Goal: Navigation & Orientation: Find specific page/section

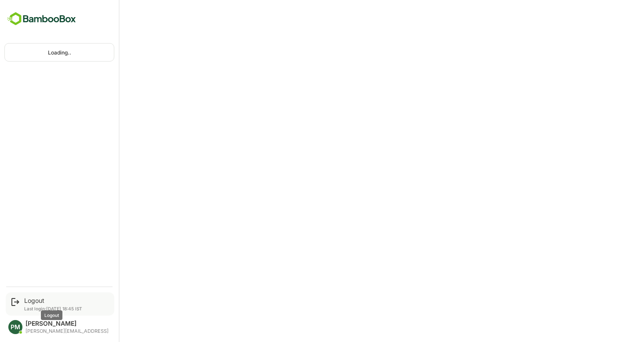
click at [26, 302] on div "Logout" at bounding box center [53, 299] width 58 height 7
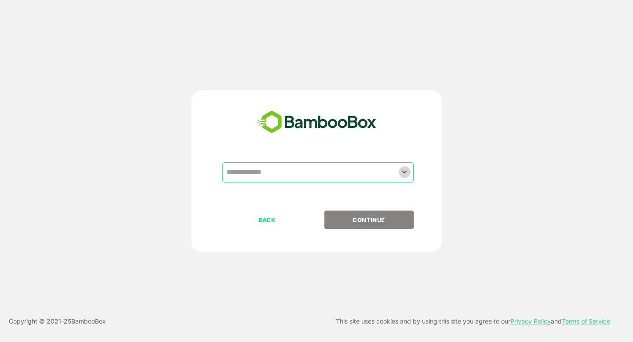
click at [403, 173] on icon "Open" at bounding box center [404, 171] width 5 height 3
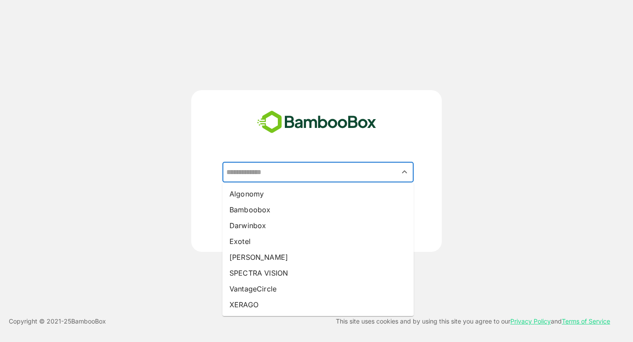
click at [269, 46] on div "​ Algonomy Bamboobox Darwinbox Exotel Pando SPECTRA VISION VantageCircle XERAGO…" at bounding box center [316, 171] width 633 height 342
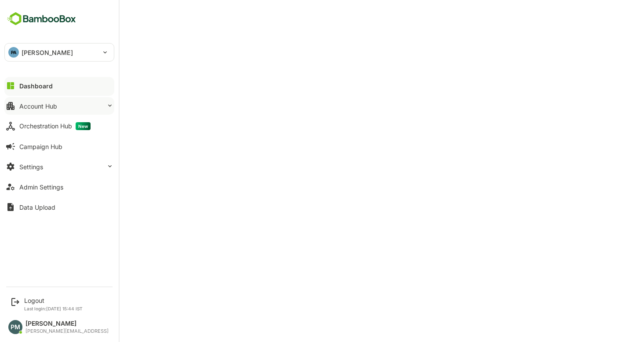
click at [46, 107] on div "Account Hub" at bounding box center [38, 105] width 38 height 7
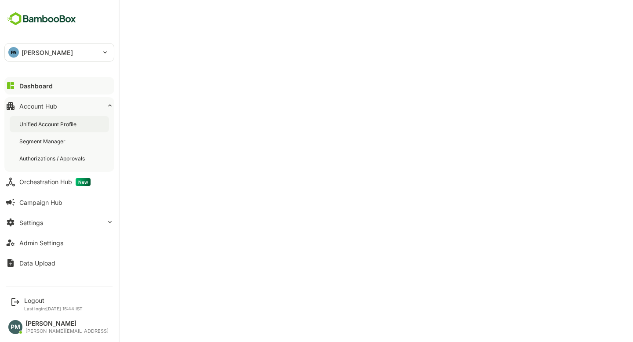
click at [62, 121] on div "Unified Account Profile" at bounding box center [48, 123] width 59 height 7
click at [37, 91] on button "Dashboard" at bounding box center [59, 86] width 110 height 18
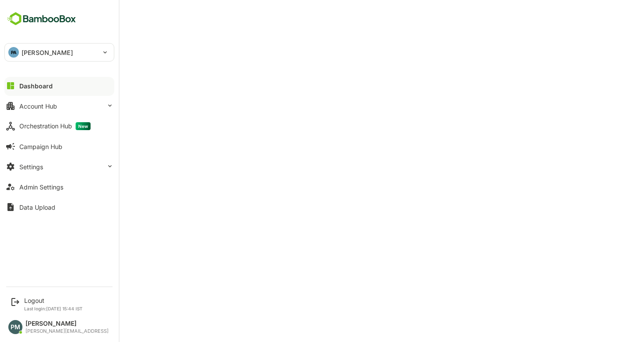
click at [33, 80] on button "Dashboard" at bounding box center [59, 86] width 110 height 18
click at [85, 101] on button "Account Hub" at bounding box center [59, 106] width 110 height 18
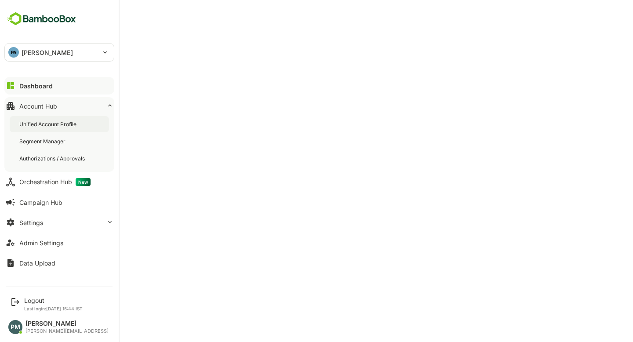
click at [52, 122] on div "Unified Account Profile" at bounding box center [48, 123] width 59 height 7
click at [44, 142] on div "Segment Manager" at bounding box center [43, 140] width 48 height 7
click at [24, 83] on div "Dashboard" at bounding box center [35, 85] width 32 height 7
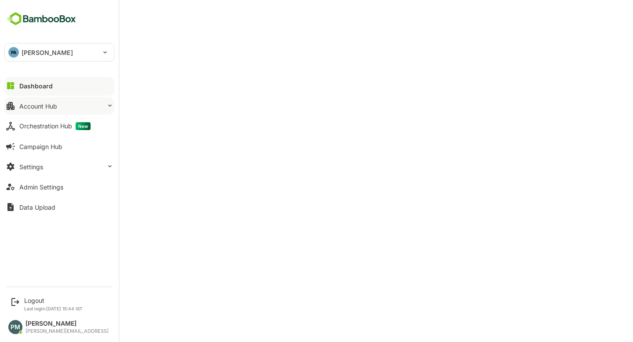
click at [51, 108] on div "Account Hub" at bounding box center [38, 105] width 38 height 7
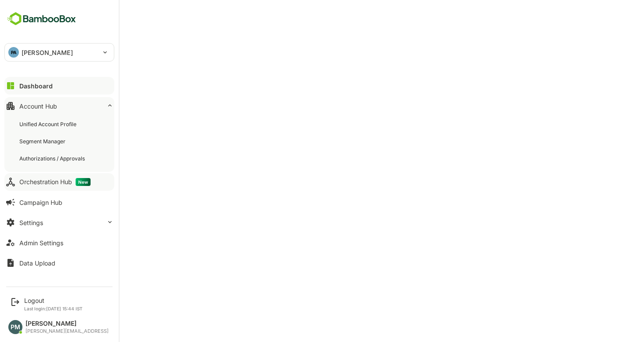
click at [41, 183] on div "Orchestration Hub New" at bounding box center [54, 182] width 71 height 8
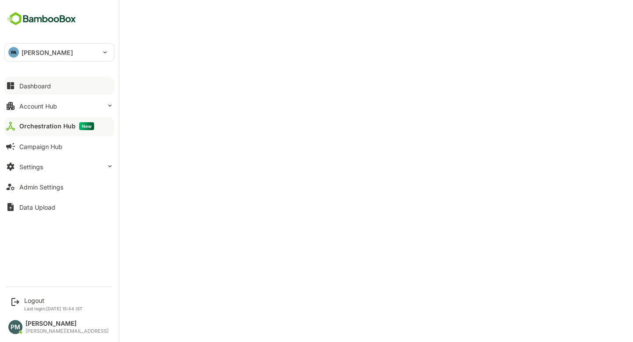
click at [51, 83] on button "Dashboard" at bounding box center [59, 86] width 110 height 18
click at [26, 106] on div "Account Hub" at bounding box center [38, 105] width 38 height 7
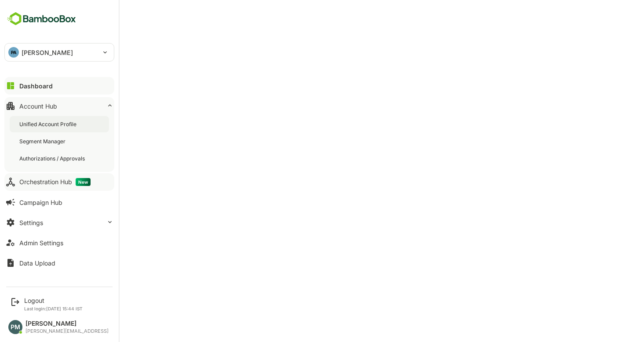
click at [64, 123] on div "Unified Account Profile" at bounding box center [48, 123] width 59 height 7
click at [48, 126] on div "Unified Account Profile" at bounding box center [49, 123] width 60 height 7
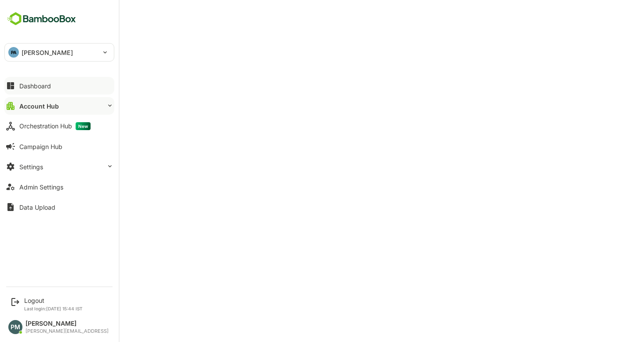
click at [36, 78] on button "Dashboard" at bounding box center [59, 86] width 110 height 18
click at [57, 102] on button "Account Hub" at bounding box center [59, 106] width 110 height 18
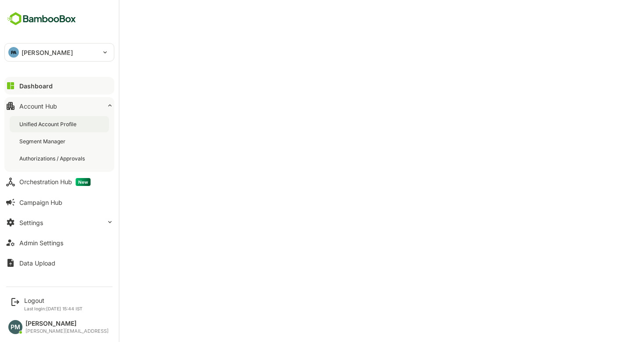
click at [64, 123] on div "Unified Account Profile" at bounding box center [48, 123] width 59 height 7
click at [56, 122] on div "Unified Account Profile" at bounding box center [49, 123] width 60 height 7
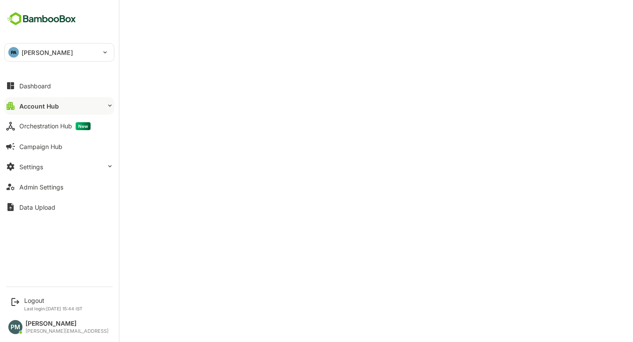
click at [68, 103] on button "Account Hub" at bounding box center [59, 106] width 110 height 18
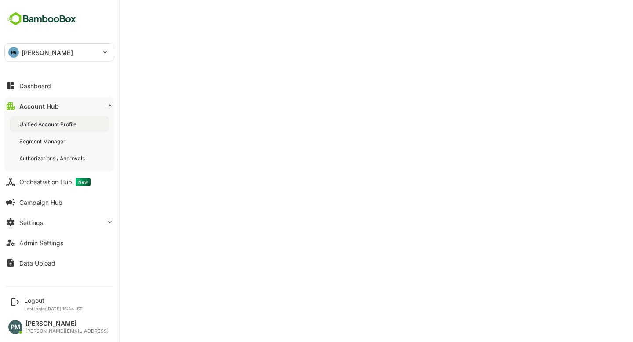
click at [59, 119] on div "Unified Account Profile" at bounding box center [59, 124] width 99 height 16
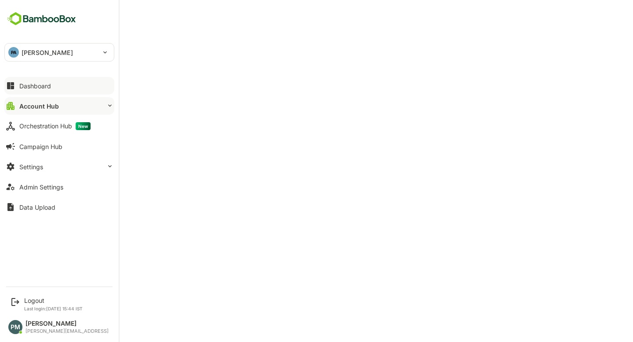
click at [34, 88] on div "Dashboard" at bounding box center [35, 85] width 32 height 7
click at [60, 106] on button "Account Hub" at bounding box center [59, 106] width 110 height 18
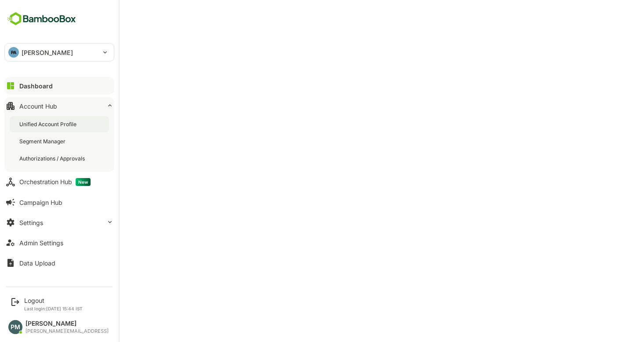
click at [52, 127] on div "Unified Account Profile" at bounding box center [48, 123] width 59 height 7
click at [44, 126] on div "Unified Account Profile" at bounding box center [49, 123] width 60 height 7
click at [43, 228] on button "Settings" at bounding box center [59, 222] width 110 height 18
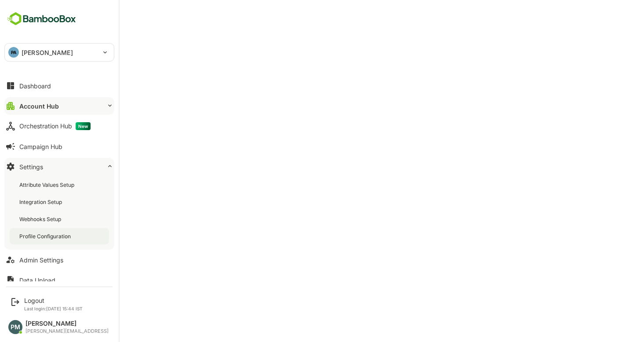
click at [94, 231] on div "Profile Configuration" at bounding box center [59, 236] width 99 height 16
click at [67, 80] on button "Dashboard" at bounding box center [59, 86] width 110 height 18
